Goal: Task Accomplishment & Management: Use online tool/utility

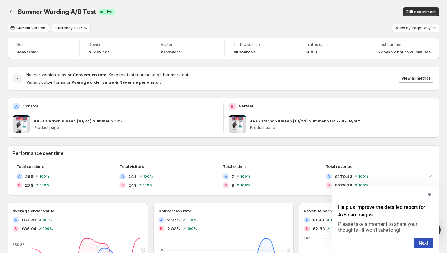
click at [236, 121] on span at bounding box center [238, 124] width 18 height 18
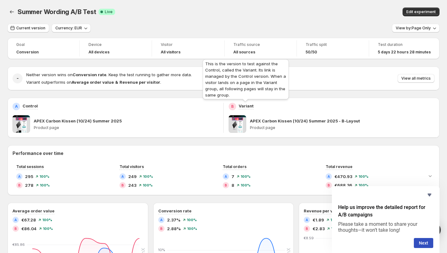
click at [245, 106] on p "Variant" at bounding box center [246, 106] width 15 height 6
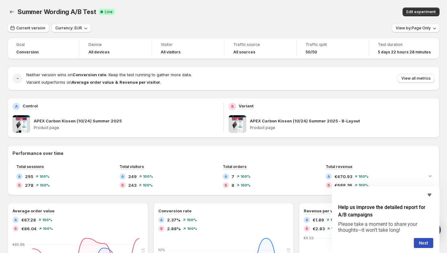
click at [246, 130] on span at bounding box center [238, 124] width 18 height 18
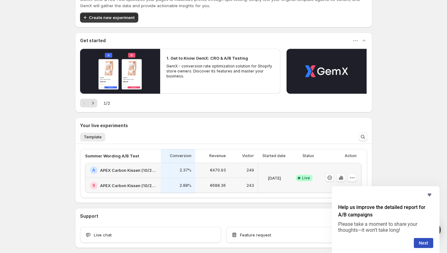
scroll to position [54, 0]
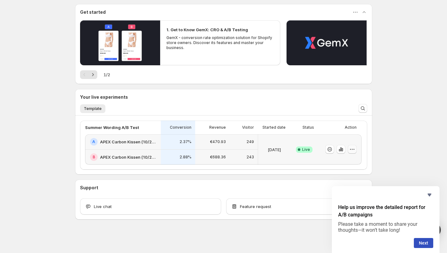
click at [356, 148] on button "button" at bounding box center [352, 149] width 9 height 9
click at [410, 110] on div "Welcome to GemX , [PERSON_NAME] Info Free trial on Content Testing plan (8 days…" at bounding box center [223, 99] width 447 height 307
click at [123, 157] on h2 "APEX Carbon Kissen (10/24) Summer 2025 - B-Layout" at bounding box center [128, 157] width 57 height 6
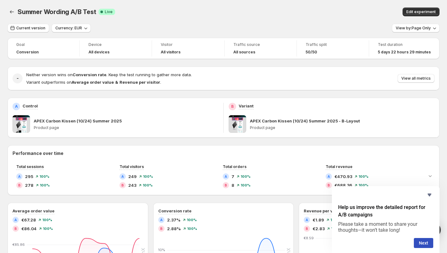
click at [238, 128] on span at bounding box center [238, 124] width 18 height 18
click at [257, 120] on p "APEX Carbon Kissen (10/24) Summer 2025 - B-Layout" at bounding box center [305, 121] width 110 height 6
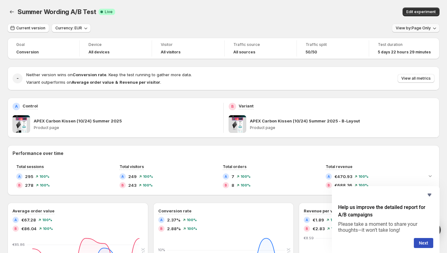
click at [407, 28] on span "View by: Page Only" at bounding box center [413, 28] width 35 height 5
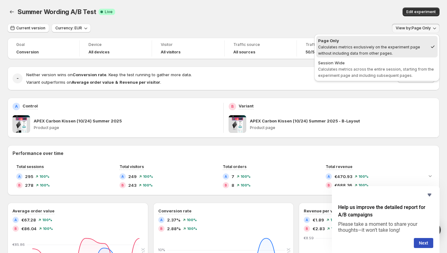
click at [353, 23] on div "Summer Wording A/B Test. This page is ready Summer Wording A/B Test Success Com…" at bounding box center [224, 12] width 432 height 24
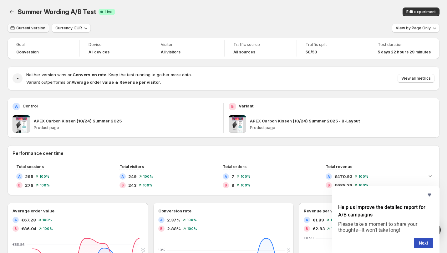
click at [28, 28] on span "Current version" at bounding box center [30, 28] width 29 height 5
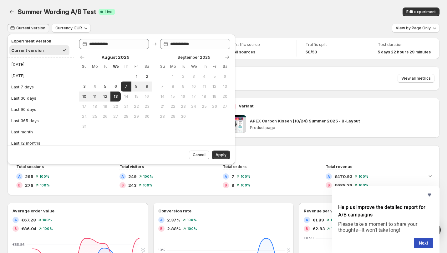
click at [195, 6] on div "Summer Wording A/B Test. This page is ready Summer Wording A/B Test Success Com…" at bounding box center [224, 12] width 432 height 24
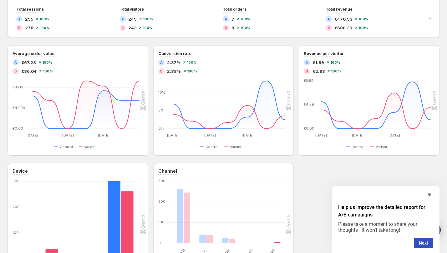
scroll to position [89, 0]
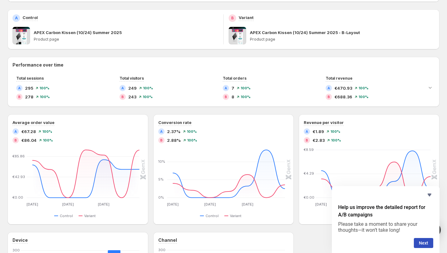
scroll to position [54, 0]
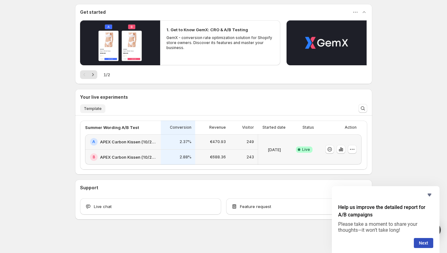
click at [92, 107] on span "Template" at bounding box center [93, 108] width 18 height 5
click at [91, 105] on button "Template" at bounding box center [92, 109] width 25 height 9
click at [300, 146] on div "Success Complete Live" at bounding box center [304, 149] width 20 height 23
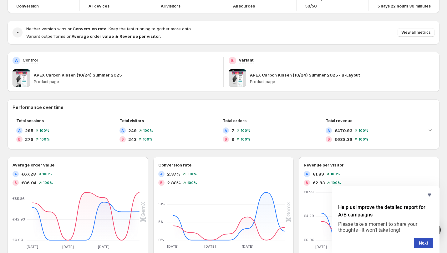
scroll to position [46, 0]
click at [424, 242] on button "Next" at bounding box center [423, 243] width 19 height 10
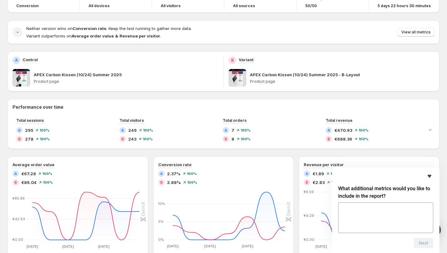
click at [430, 173] on icon "Hide survey" at bounding box center [430, 177] width 8 height 8
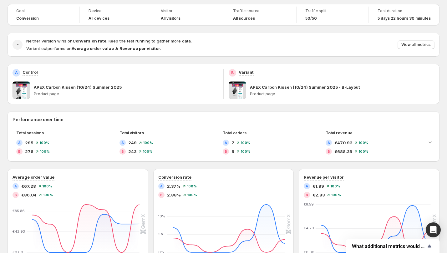
scroll to position [24, 0]
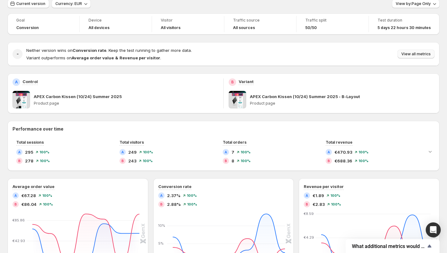
click at [405, 53] on span "View all metrics" at bounding box center [416, 54] width 29 height 5
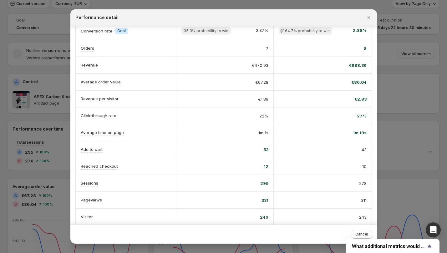
scroll to position [28, 0]
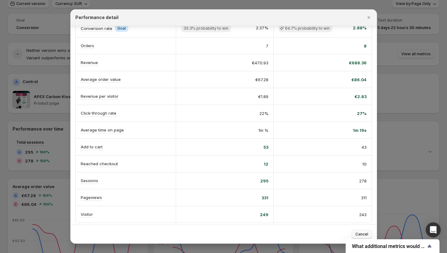
click at [361, 232] on button "Cancel" at bounding box center [362, 234] width 20 height 9
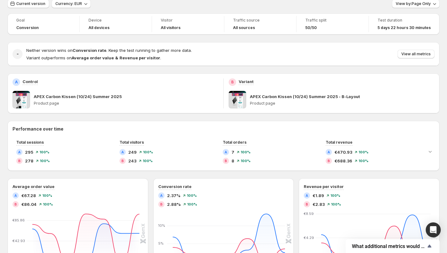
click at [20, 100] on span at bounding box center [22, 100] width 18 height 18
click at [167, 76] on div "A Control APEX Carbon Kissen (10/24) Summer 2025 Product page" at bounding box center [116, 94] width 216 height 40
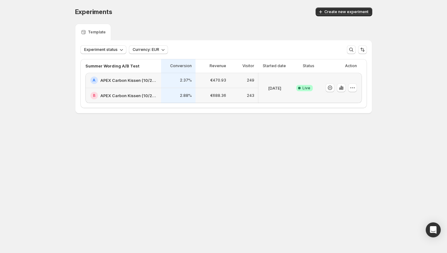
click at [124, 96] on h2 "APEX Carbon Kissen (10/24) Summer 2025 - B-Layout" at bounding box center [128, 96] width 57 height 6
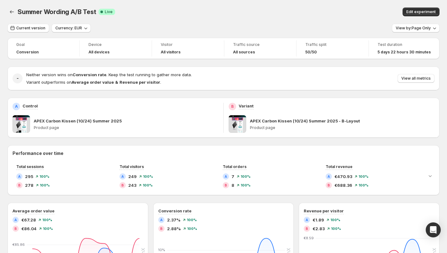
click at [241, 128] on span at bounding box center [238, 124] width 18 height 18
click at [259, 120] on p "APEX Carbon Kissen (10/24) Summer 2025 - B-Layout" at bounding box center [305, 121] width 110 height 6
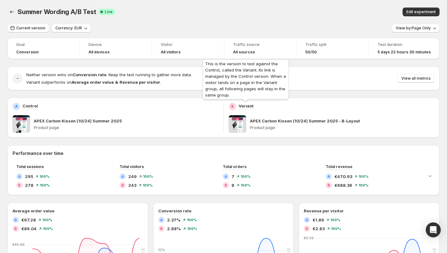
click at [246, 105] on p "Variant" at bounding box center [246, 106] width 15 height 6
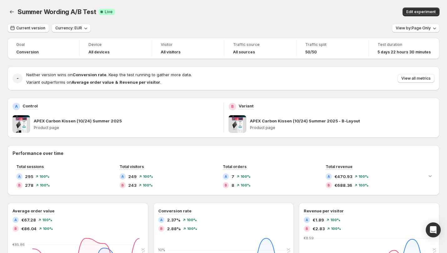
click at [159, 101] on div "A Control APEX Carbon Kissen (10/24) Summer 2025 Product page" at bounding box center [116, 118] width 216 height 40
